Goal: Information Seeking & Learning: Learn about a topic

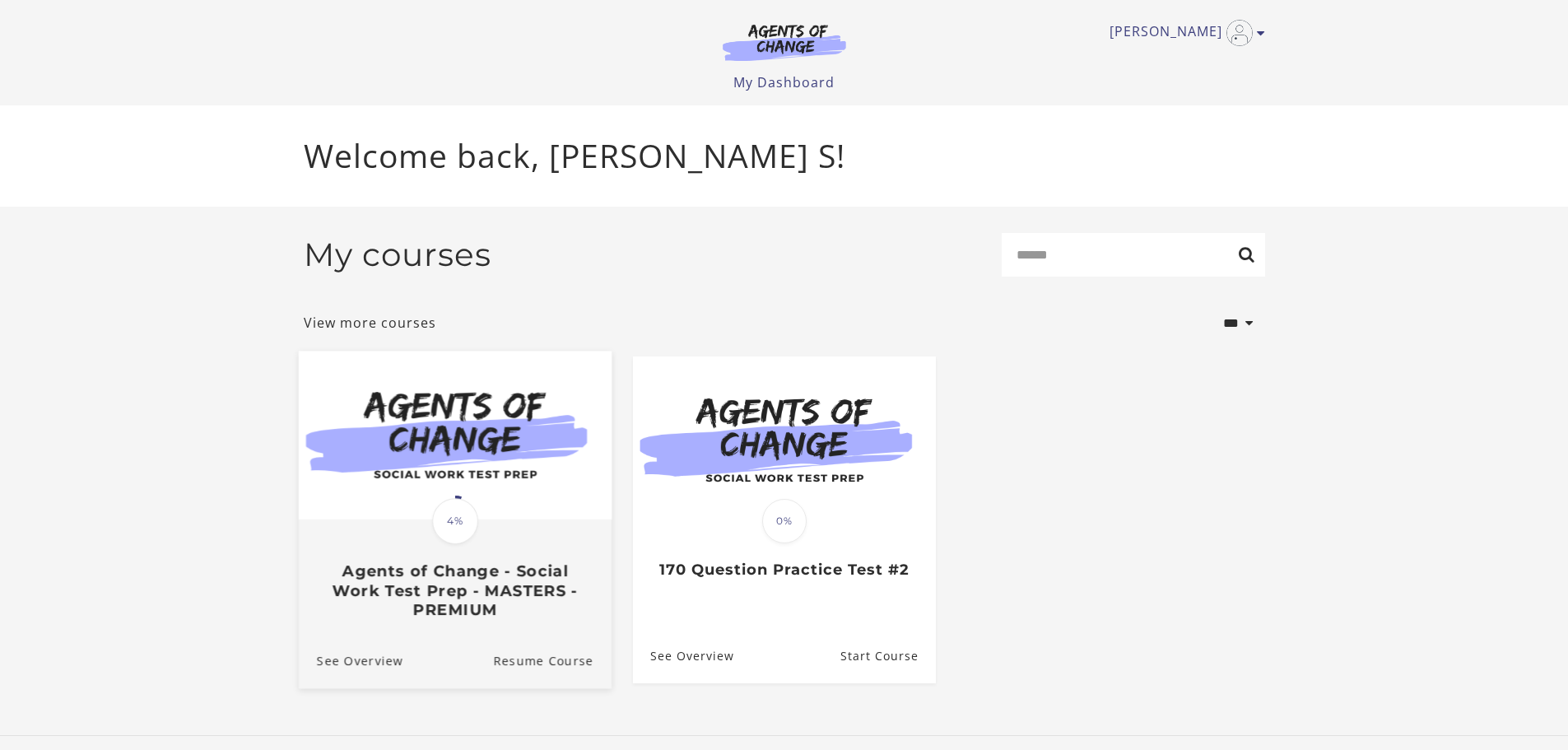
drag, startPoint x: 459, startPoint y: 505, endPoint x: 466, endPoint y: 499, distance: 9.2
click at [460, 505] on span "4%" at bounding box center [455, 520] width 46 height 46
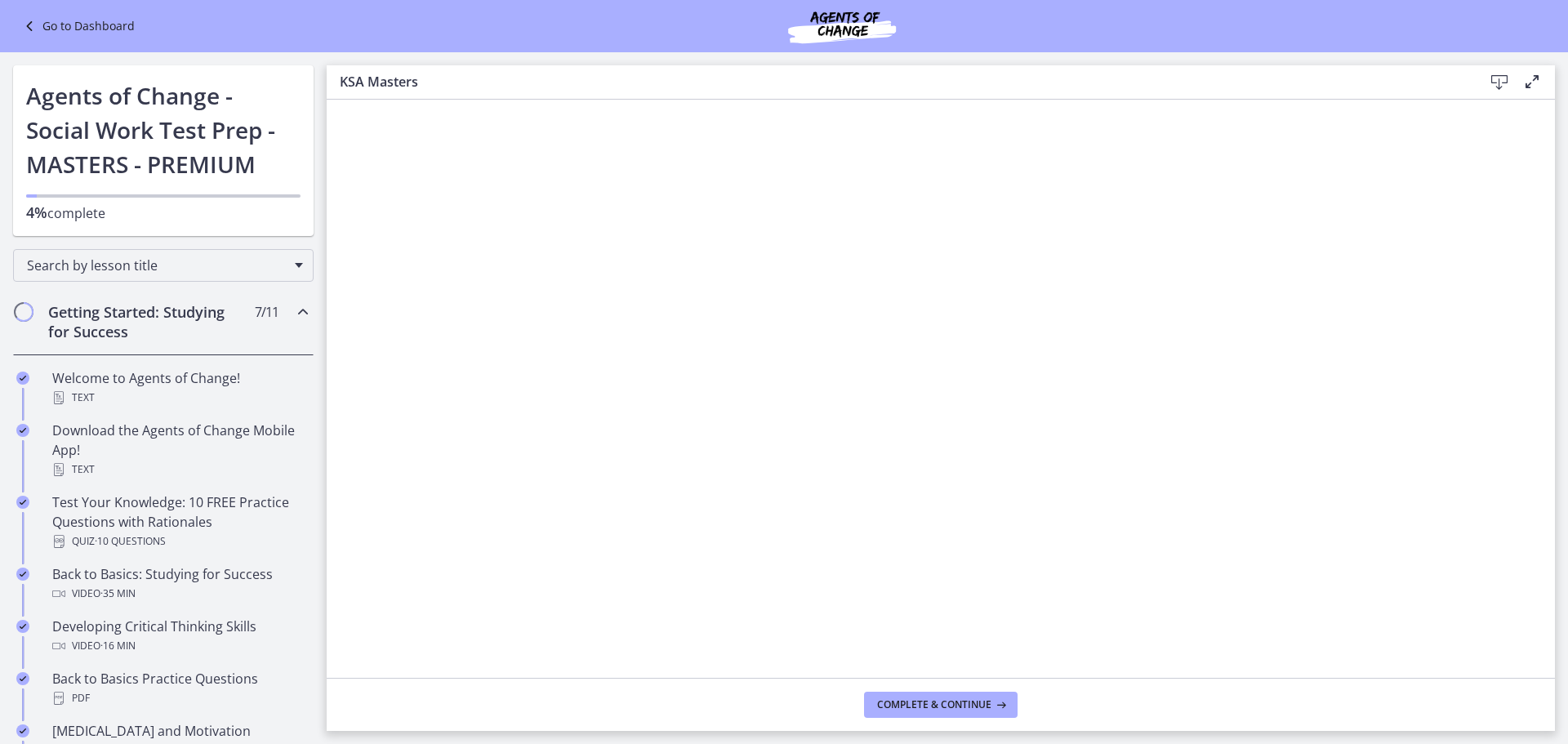
scroll to position [571, 0]
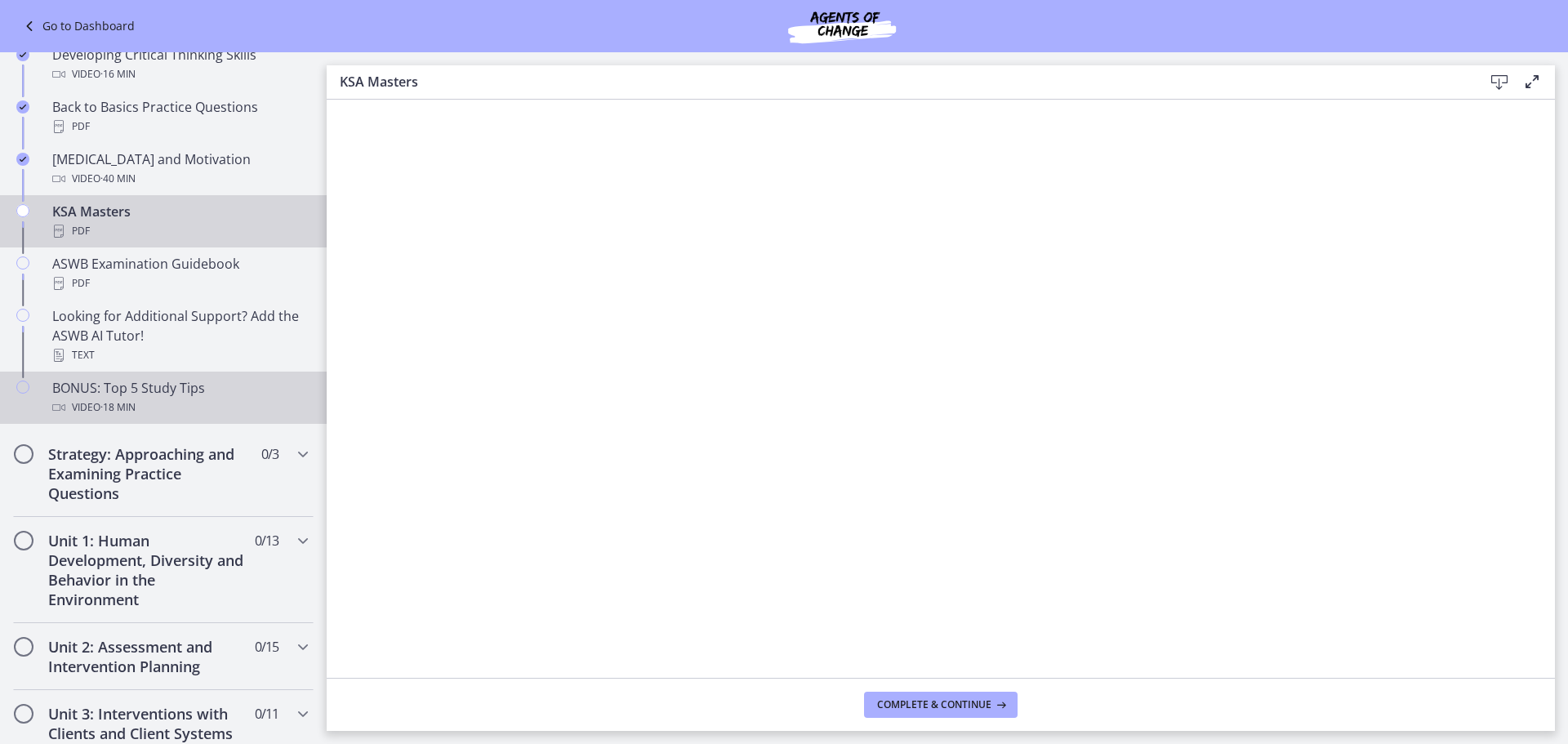
click at [178, 399] on div "Video · 18 min" at bounding box center [179, 407] width 255 height 19
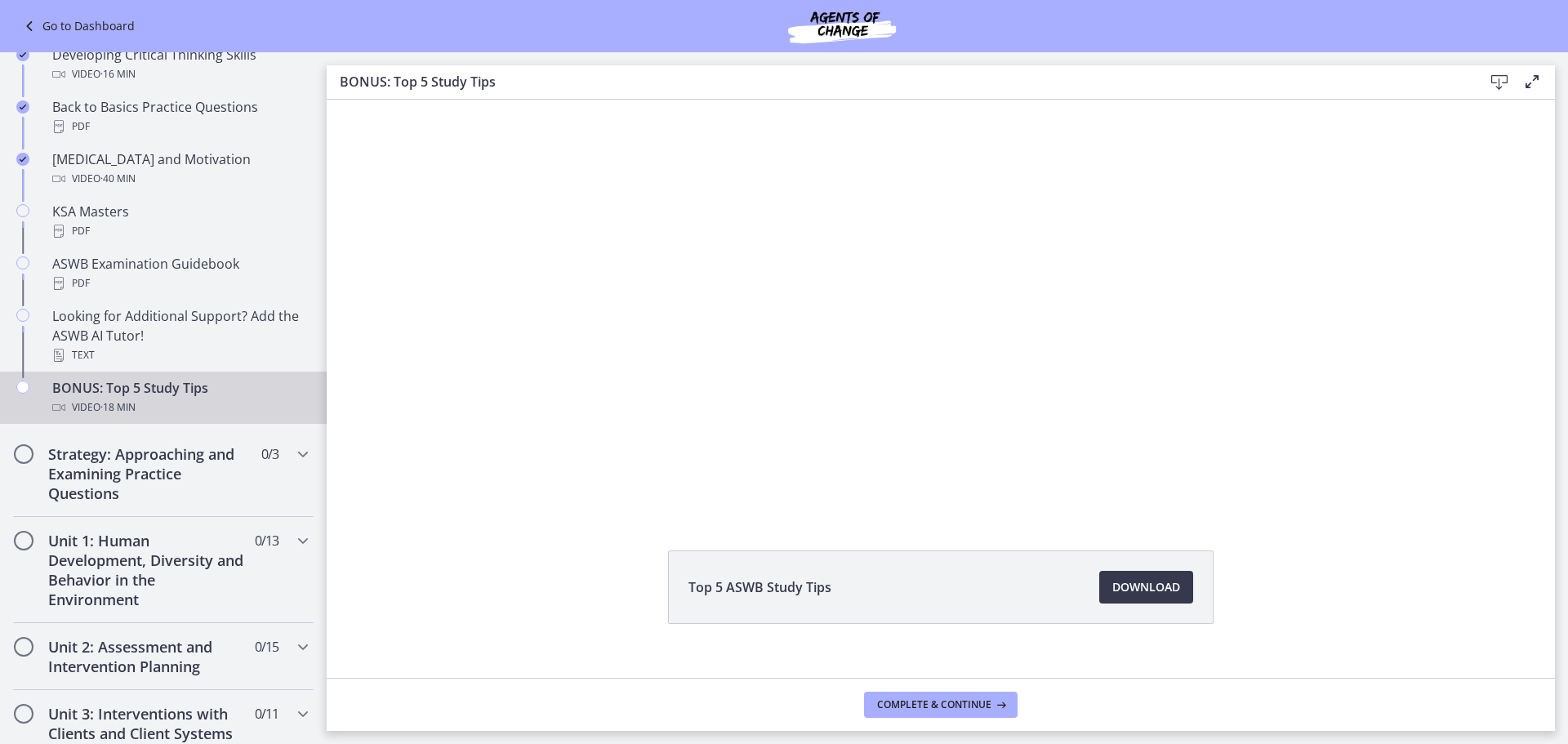
scroll to position [70, 0]
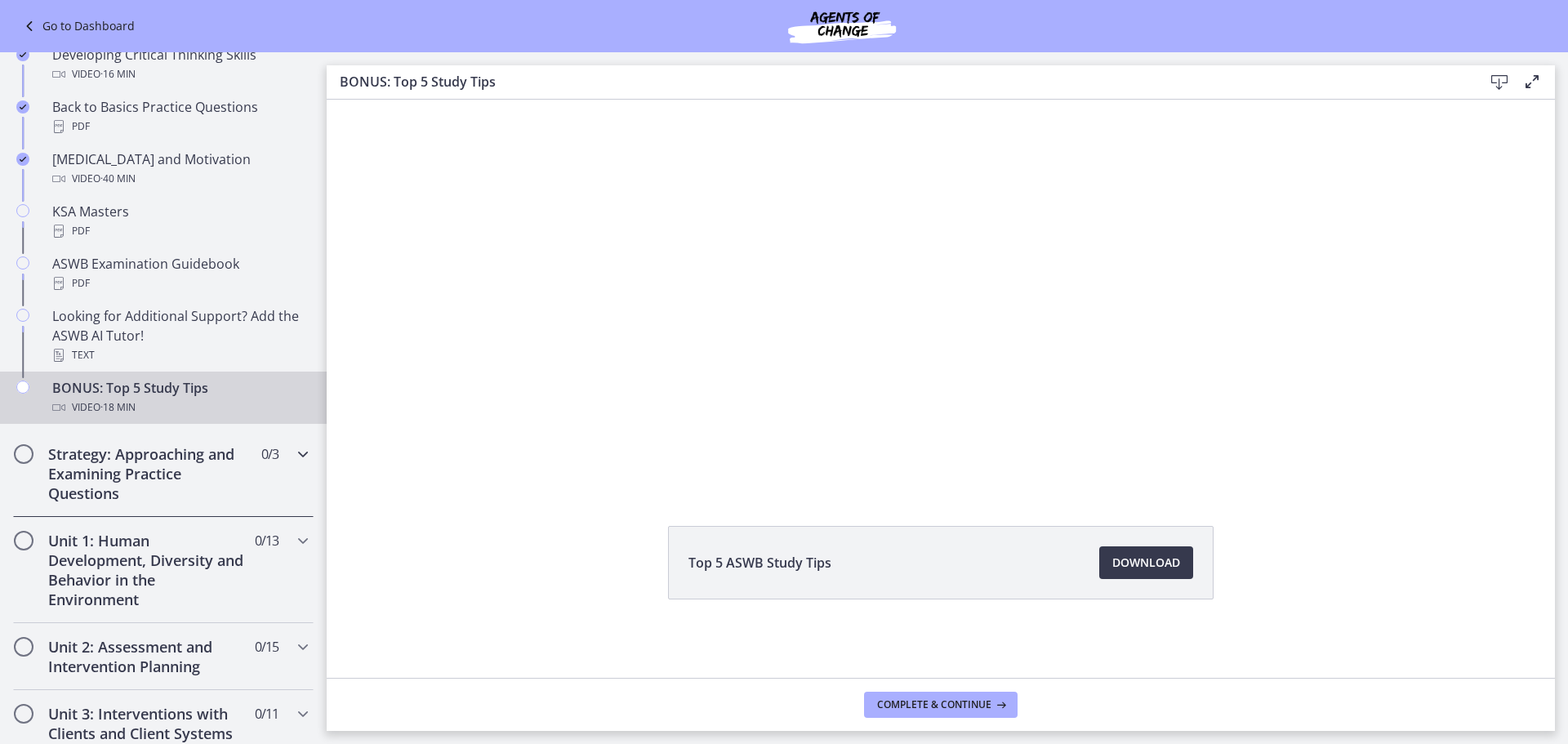
click at [134, 460] on h2 "Strategy: Approaching and Examining Practice Questions" at bounding box center [147, 473] width 199 height 58
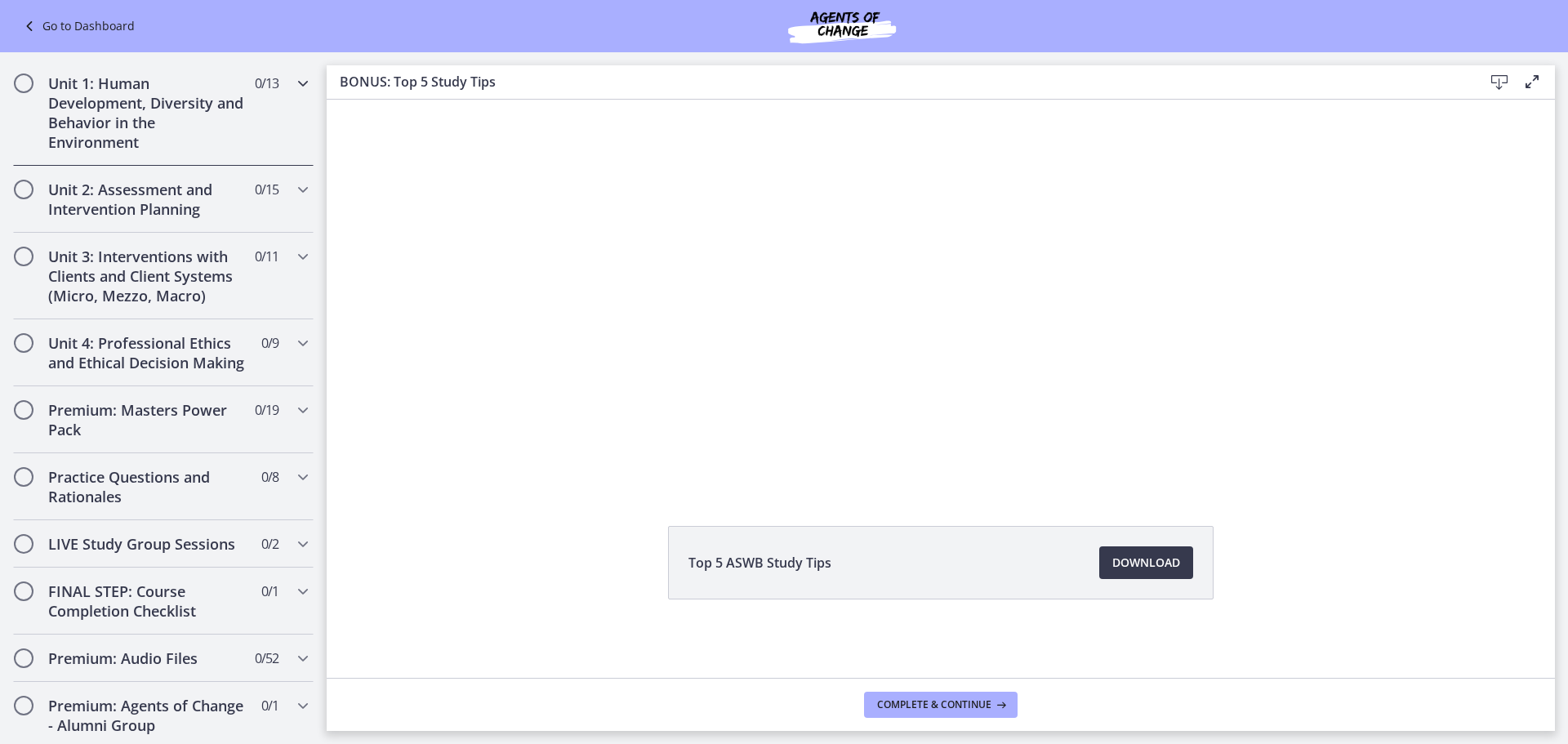
drag, startPoint x: 168, startPoint y: 118, endPoint x: 206, endPoint y: 128, distance: 39.3
click at [168, 119] on h2 "Unit 1: Human Development, Diversity and Behavior in the Environment" at bounding box center [147, 113] width 199 height 79
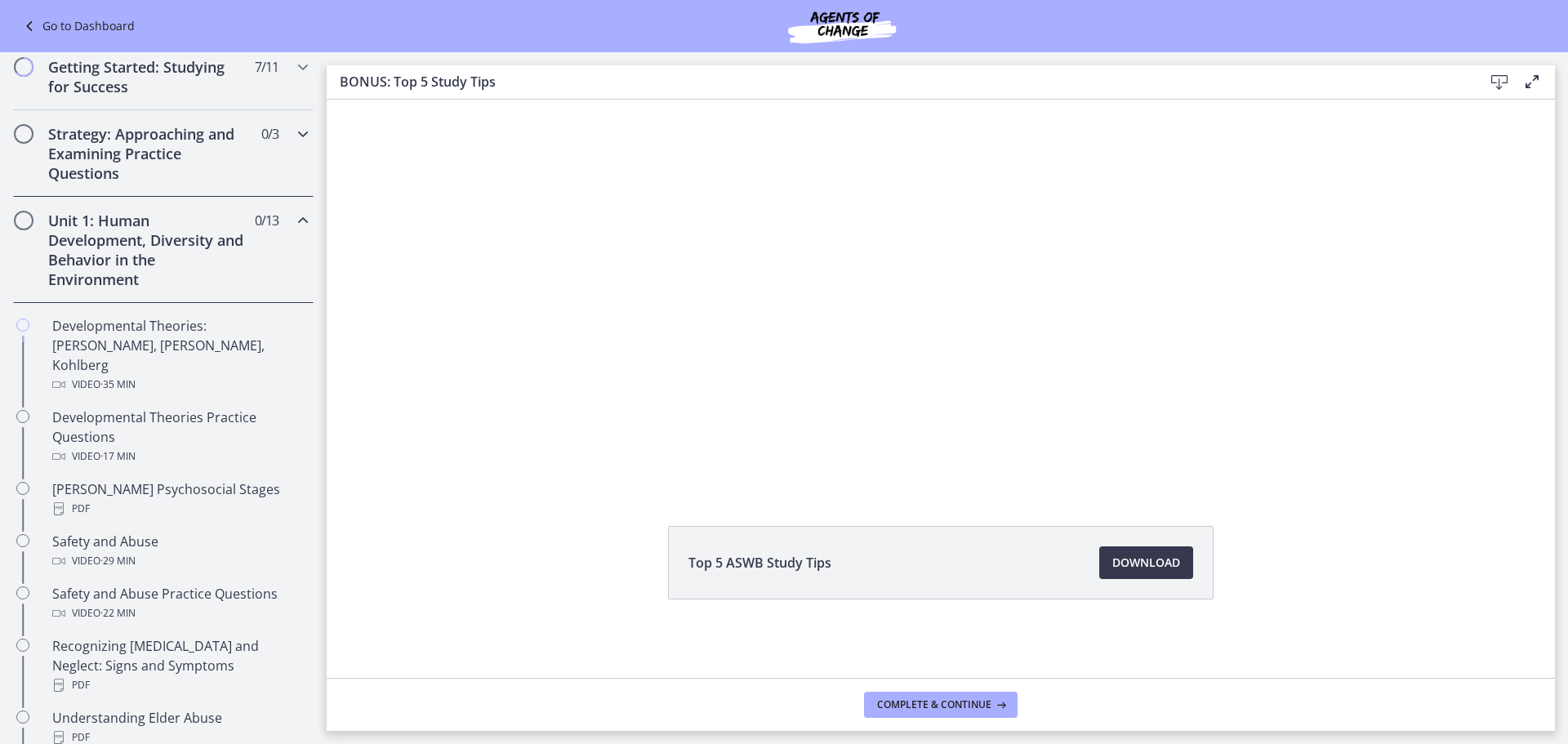
scroll to position [0, 0]
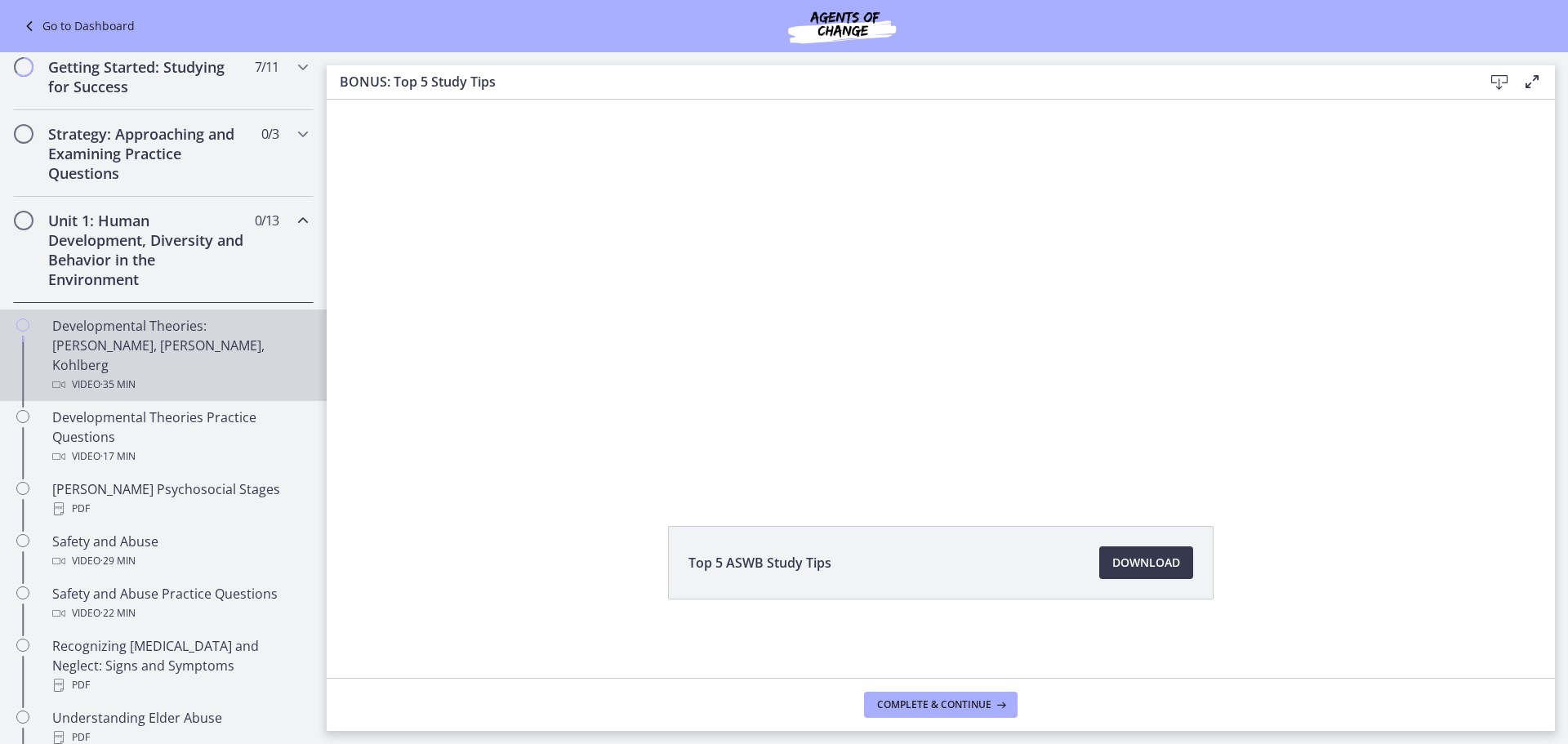
drag, startPoint x: 134, startPoint y: 328, endPoint x: 317, endPoint y: 342, distance: 183.5
click at [135, 328] on div "Developmental Theories: [PERSON_NAME], [PERSON_NAME], Kohlberg Video · 35 min" at bounding box center [179, 355] width 255 height 79
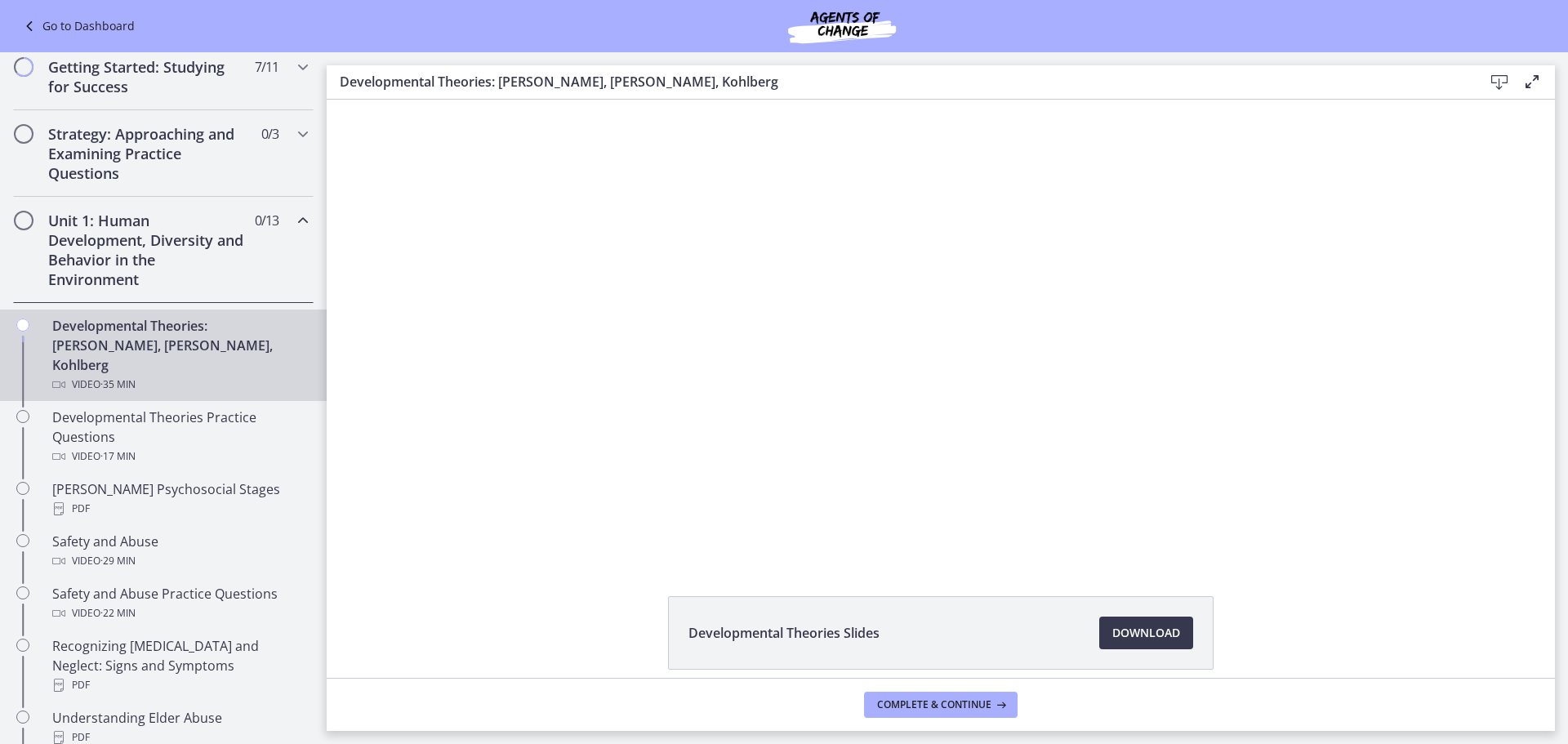
click at [85, 329] on div "Developmental Theories: [PERSON_NAME], [PERSON_NAME], Kohlberg Video · 35 min" at bounding box center [179, 355] width 255 height 79
click at [1151, 633] on span "Download Opens in a new window" at bounding box center [1146, 632] width 68 height 19
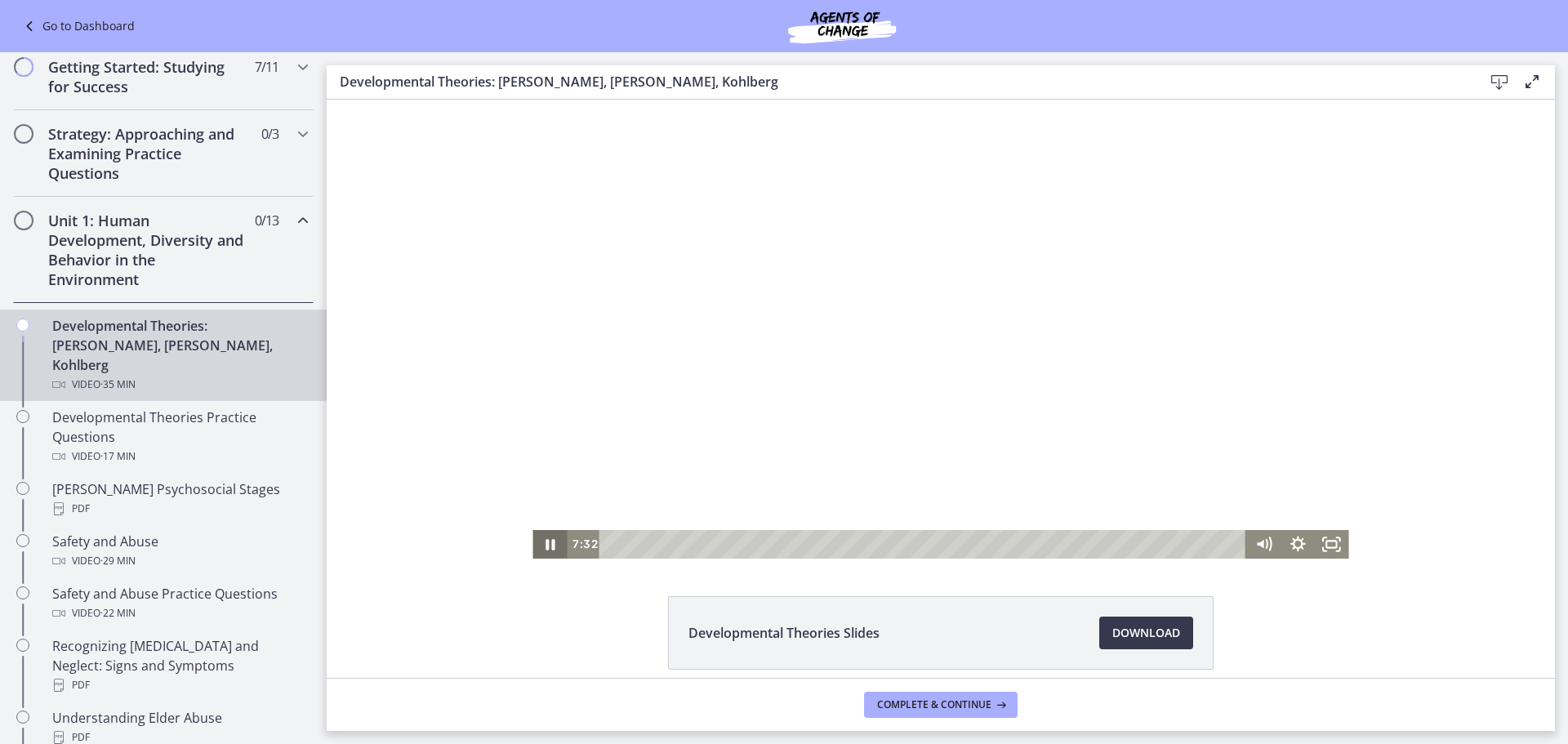
click at [544, 543] on icon "Pause" at bounding box center [549, 544] width 35 height 29
click at [538, 539] on icon "Play Video" at bounding box center [551, 544] width 35 height 29
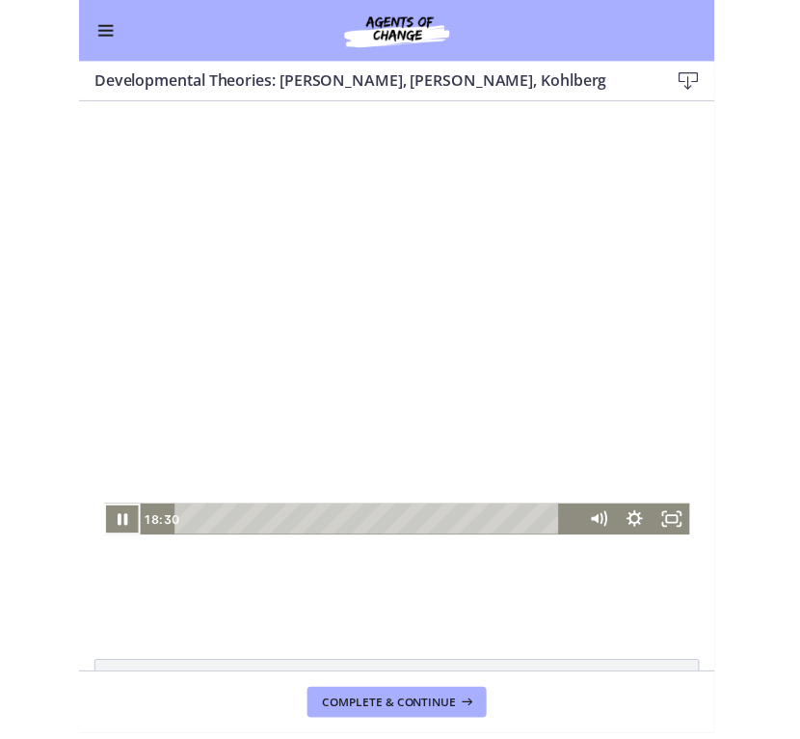
scroll to position [633, 0]
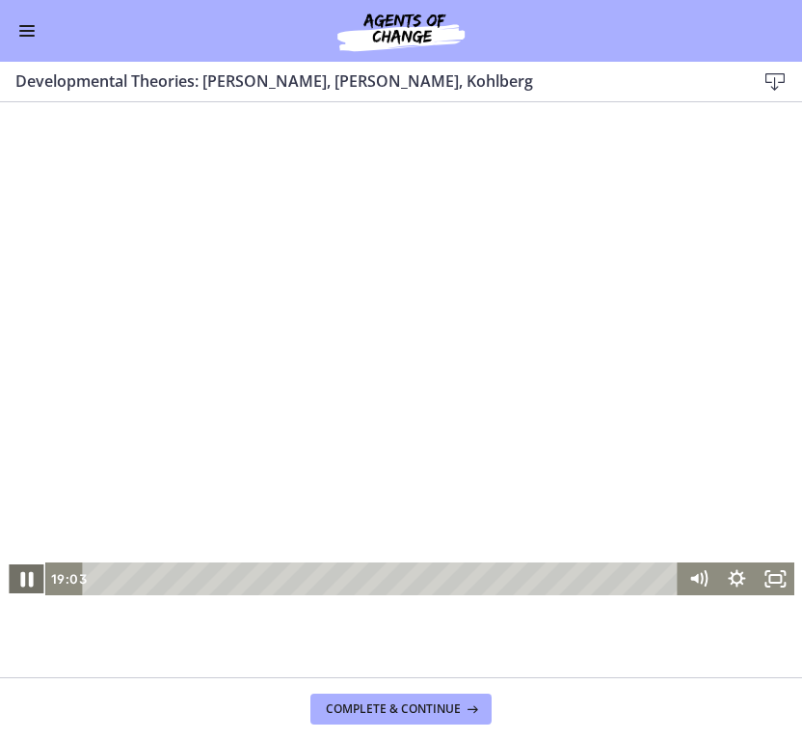
click at [11, 576] on icon "Pause" at bounding box center [27, 578] width 46 height 40
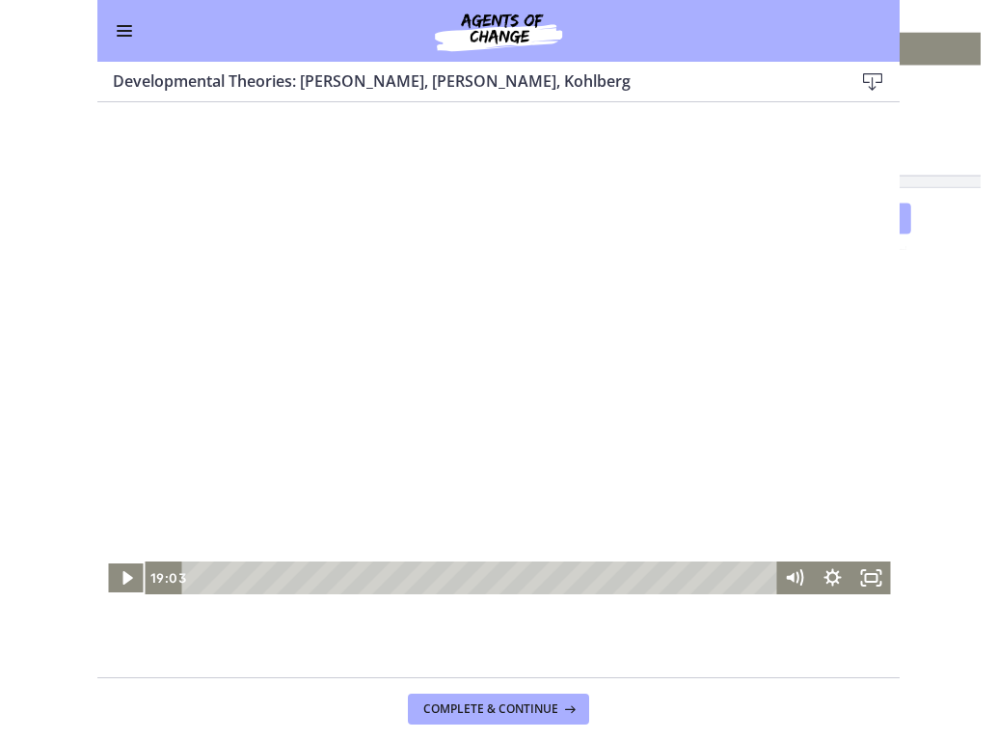
scroll to position [634, 0]
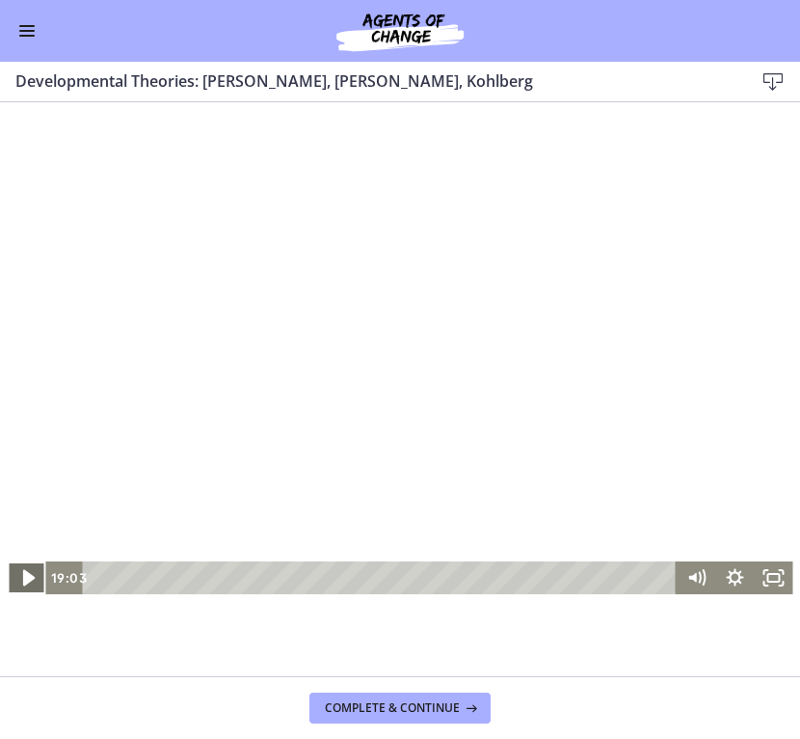
click at [28, 571] on icon "Play Video" at bounding box center [28, 578] width 46 height 40
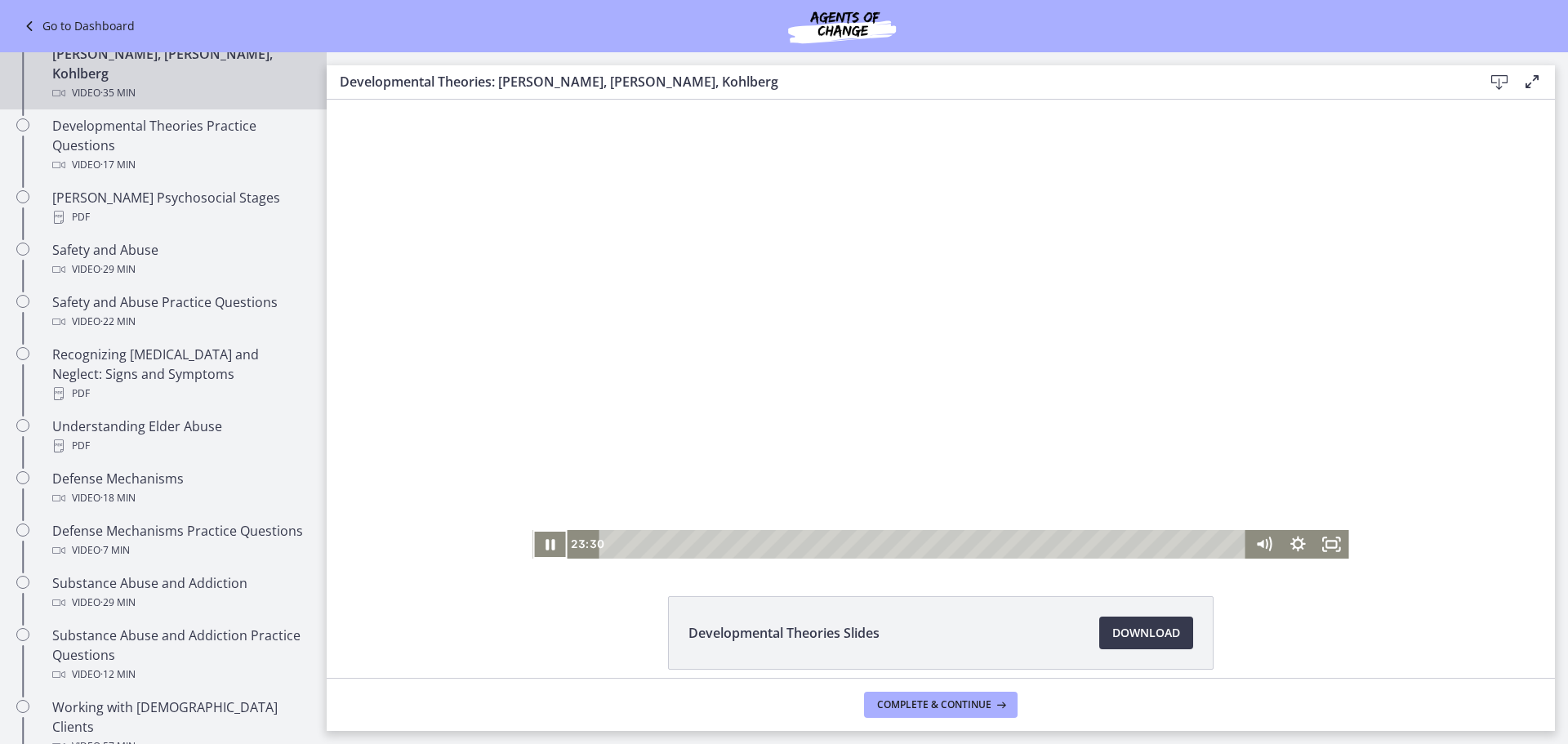
scroll to position [539, 0]
click at [549, 548] on icon "Pause" at bounding box center [549, 543] width 41 height 35
click at [566, 549] on div "23:57 28:06" at bounding box center [906, 544] width 680 height 29
click at [547, 546] on icon "Play Video" at bounding box center [551, 544] width 9 height 12
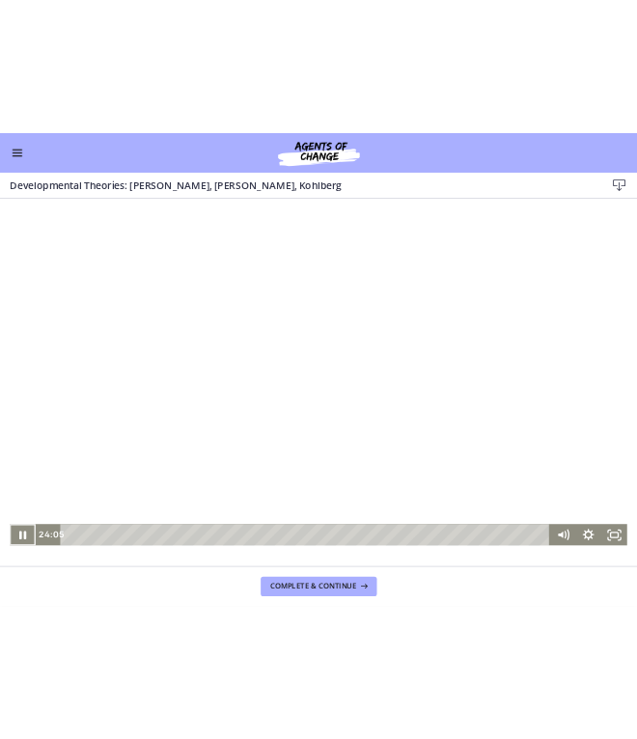
scroll to position [632, 0]
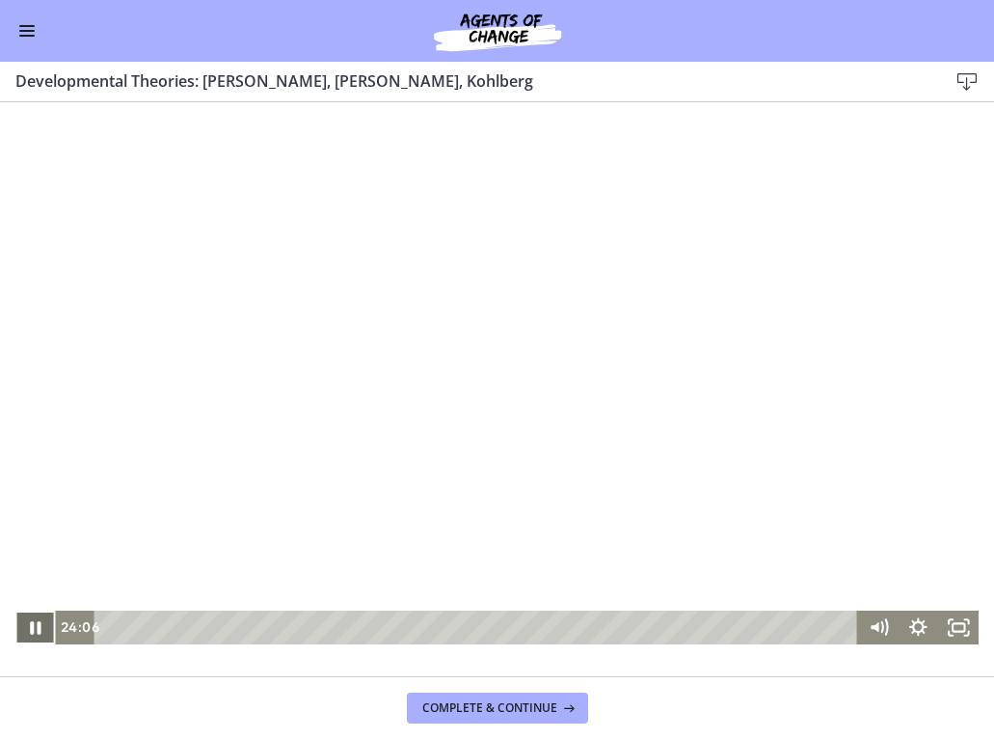
click at [33, 628] on icon "Pause" at bounding box center [36, 627] width 11 height 13
click at [34, 629] on icon "Play Video" at bounding box center [38, 627] width 48 height 41
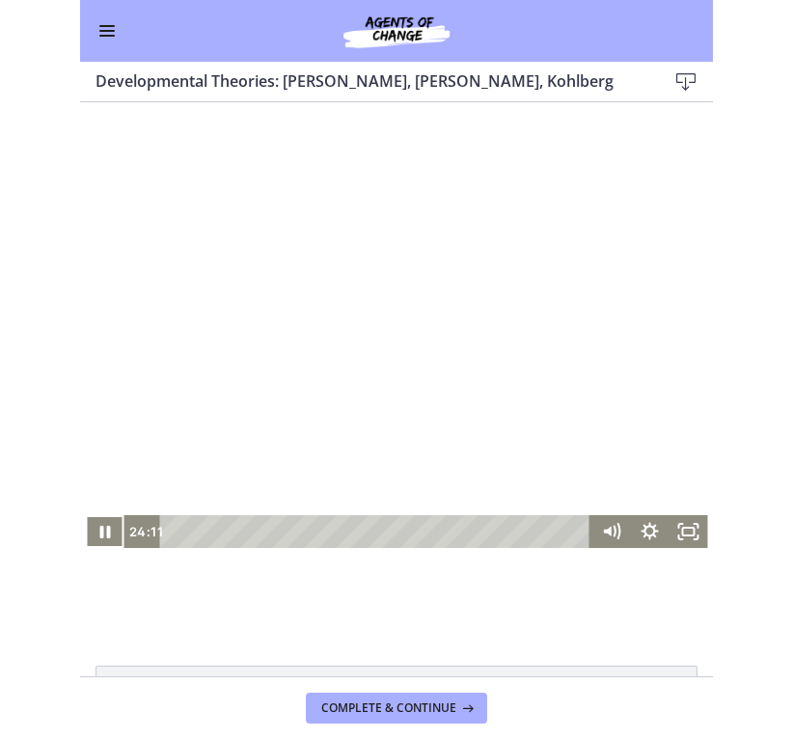
scroll to position [680, 0]
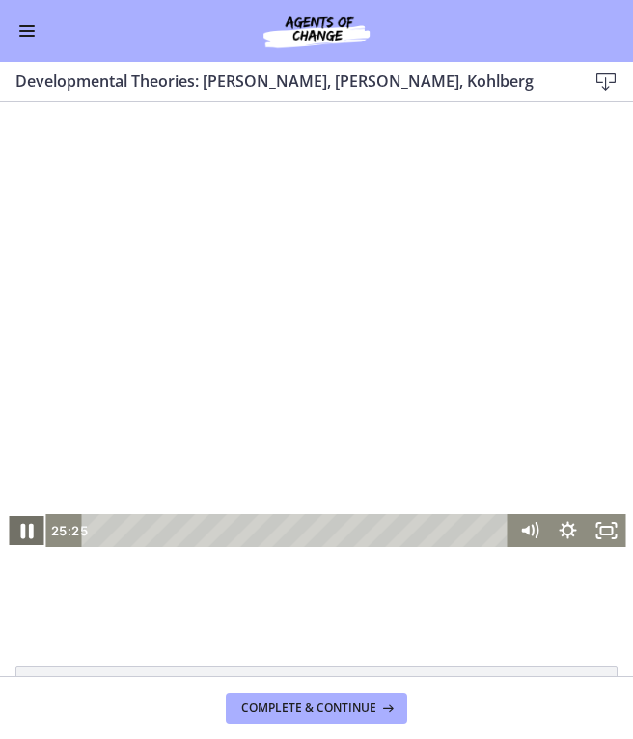
drag, startPoint x: 19, startPoint y: 535, endPoint x: 125, endPoint y: 437, distance: 144.7
click at [19, 535] on icon "Pause" at bounding box center [27, 531] width 46 height 40
click at [28, 539] on icon "Play Video" at bounding box center [28, 530] width 39 height 33
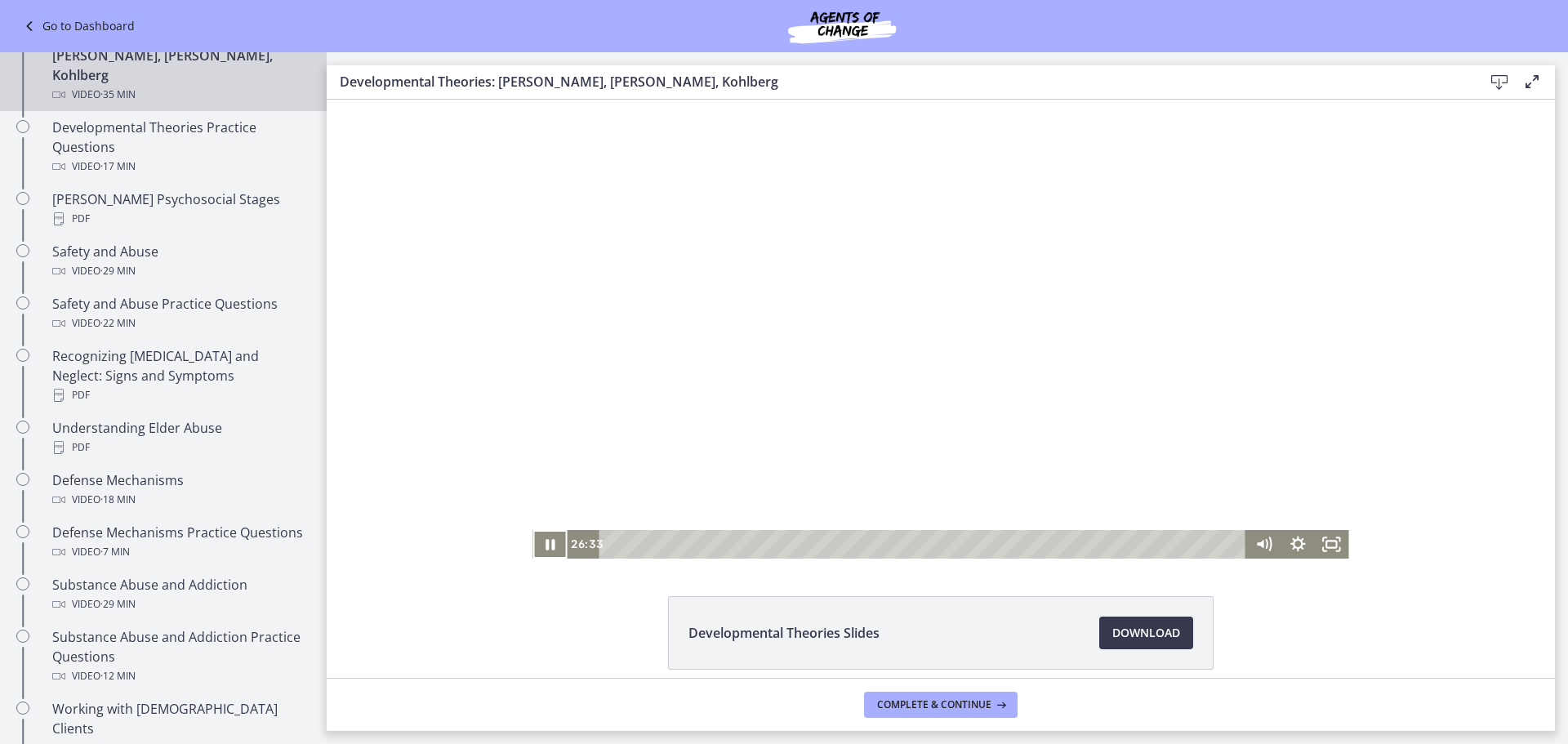
scroll to position [539, 0]
drag, startPoint x: 1321, startPoint y: 544, endPoint x: 1648, endPoint y: 743, distance: 382.8
click at [1322, 544] on icon "Fullscreen" at bounding box center [1332, 544] width 35 height 29
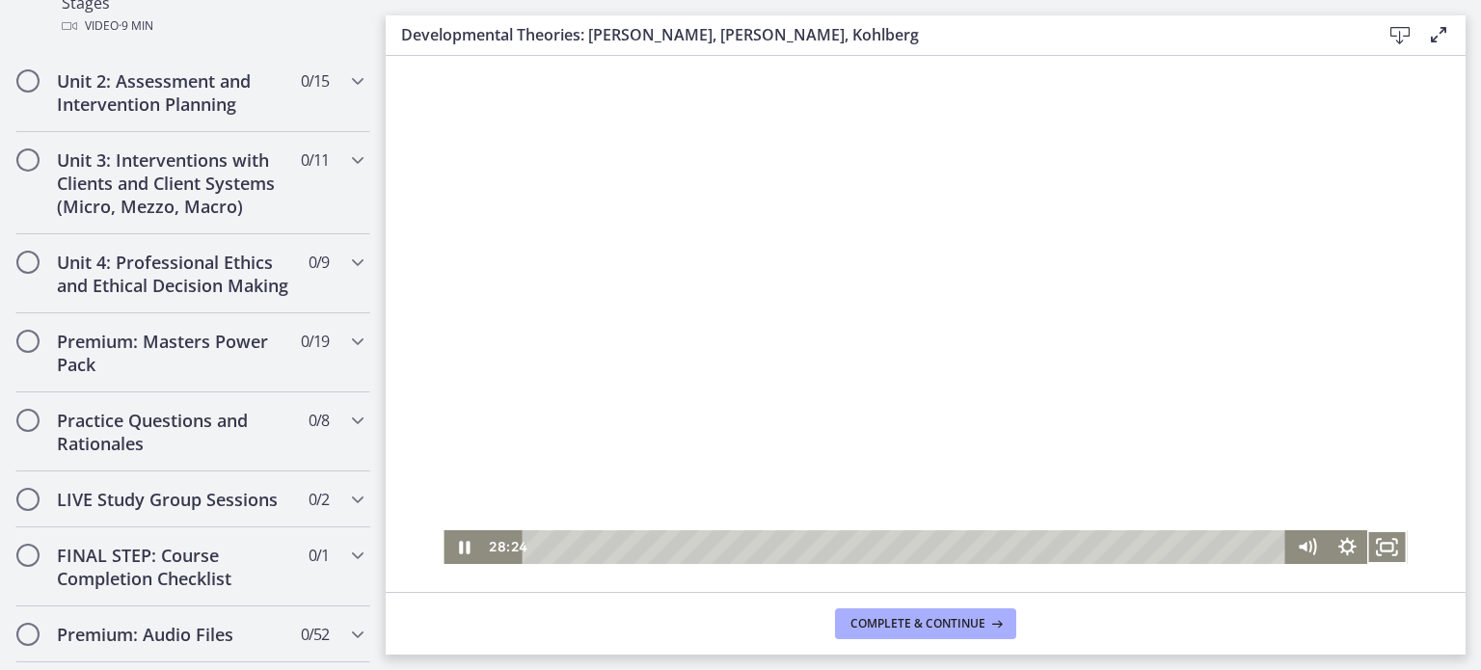
scroll to position [0, 0]
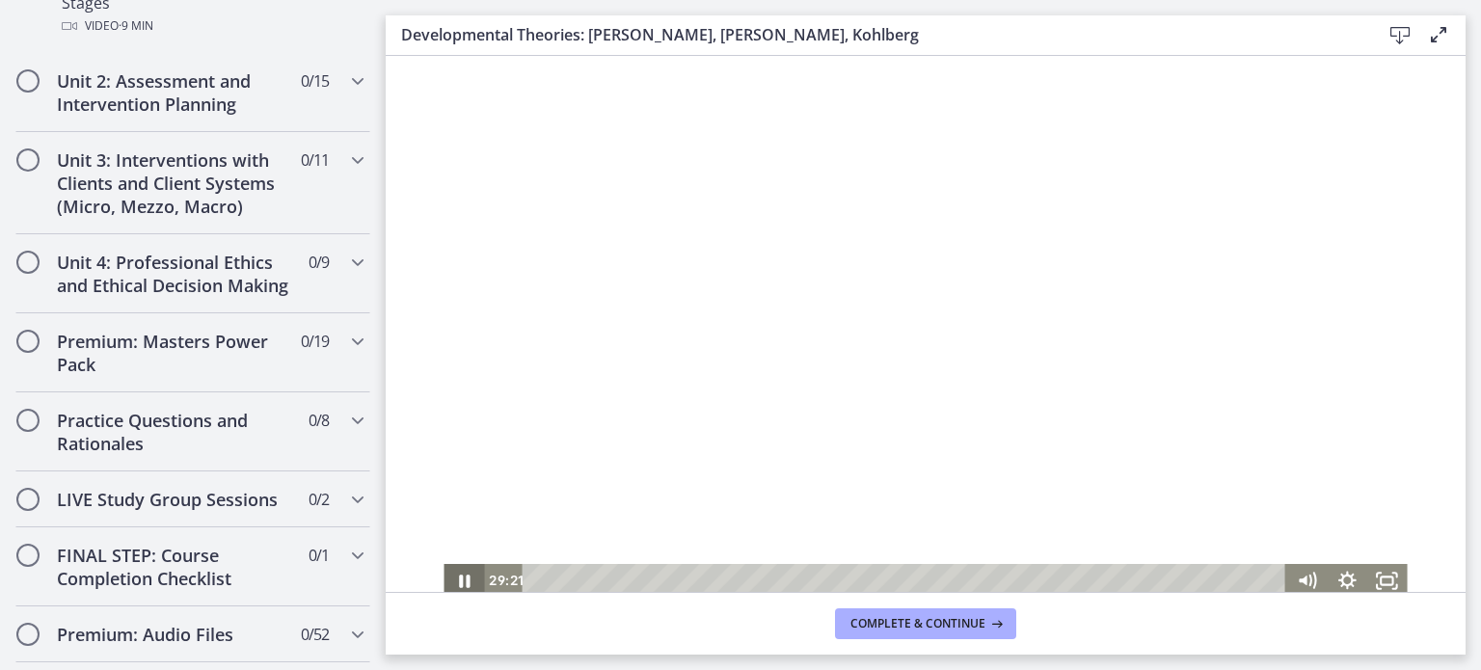
click at [452, 575] on icon "Pause" at bounding box center [464, 581] width 41 height 34
